Goal: Find specific page/section: Find specific page/section

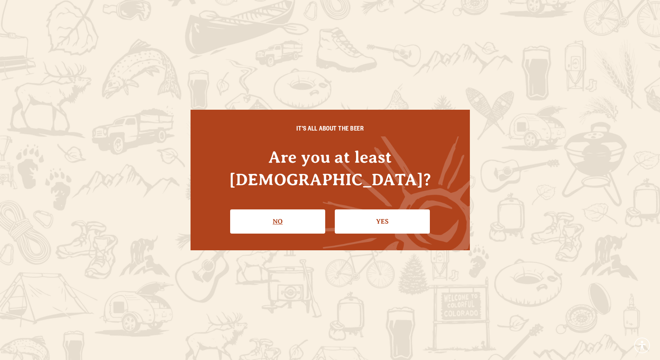
click at [291, 213] on link "No" at bounding box center [277, 221] width 95 height 24
click at [419, 218] on link "Yes" at bounding box center [382, 221] width 95 height 24
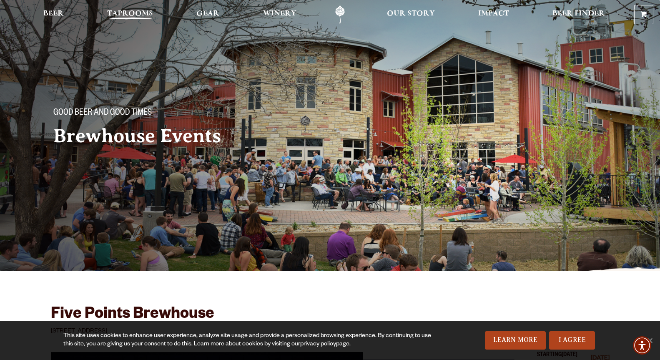
click at [130, 16] on span "Taprooms" at bounding box center [130, 13] width 46 height 7
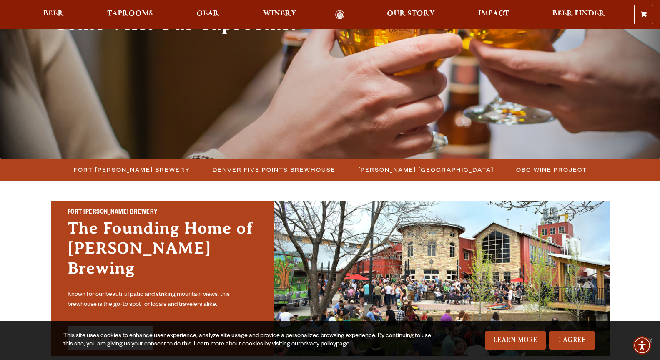
scroll to position [125, 0]
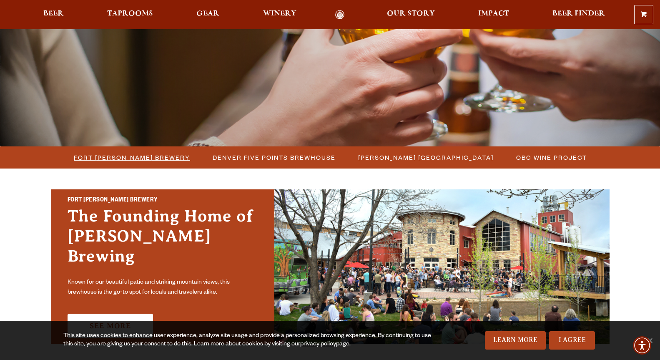
click at [156, 158] on span "Fort [PERSON_NAME] Brewery" at bounding box center [132, 157] width 116 height 12
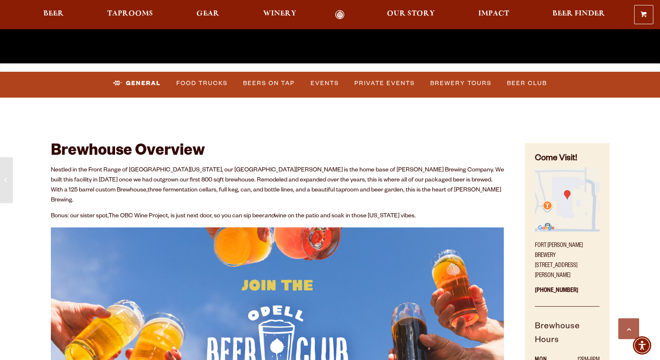
scroll to position [321, 0]
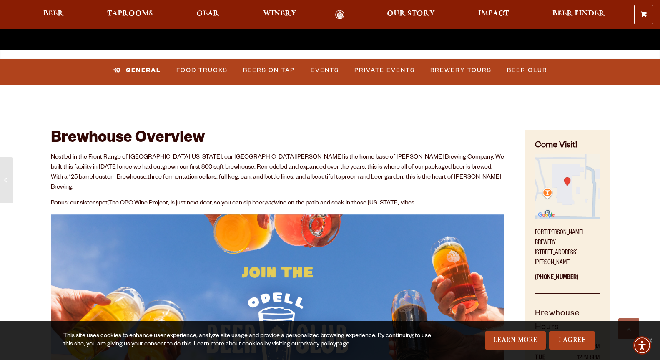
click at [213, 65] on link "Food Trucks" at bounding box center [202, 70] width 58 height 19
click at [213, 68] on link "Food Trucks" at bounding box center [195, 70] width 73 height 19
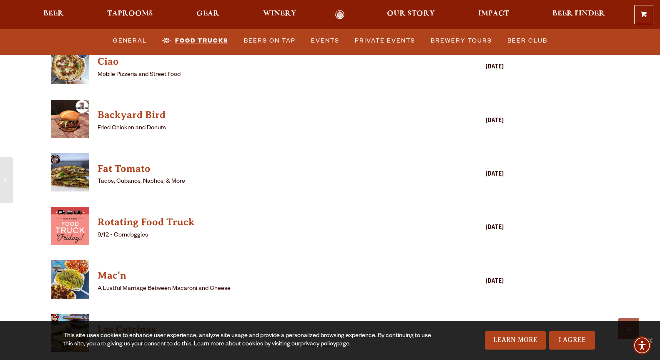
scroll to position [2363, 0]
